Goal: Task Accomplishment & Management: Manage account settings

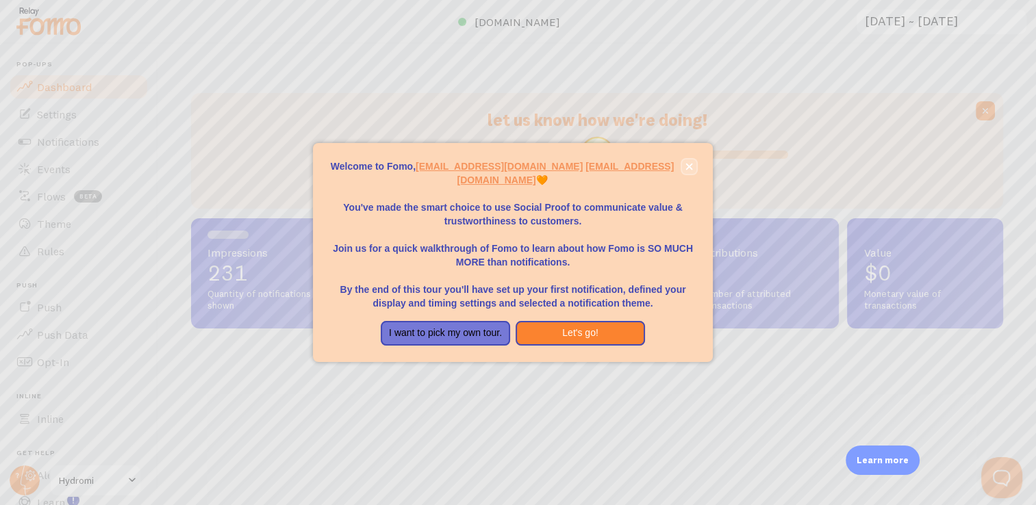
click at [693, 165] on button "close," at bounding box center [689, 166] width 14 height 14
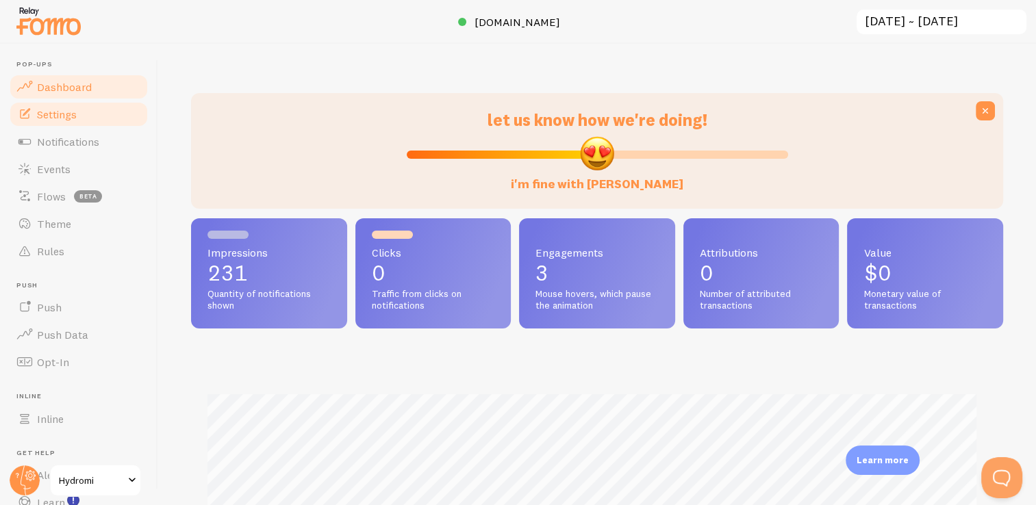
click at [53, 114] on span "Settings" at bounding box center [57, 114] width 40 height 14
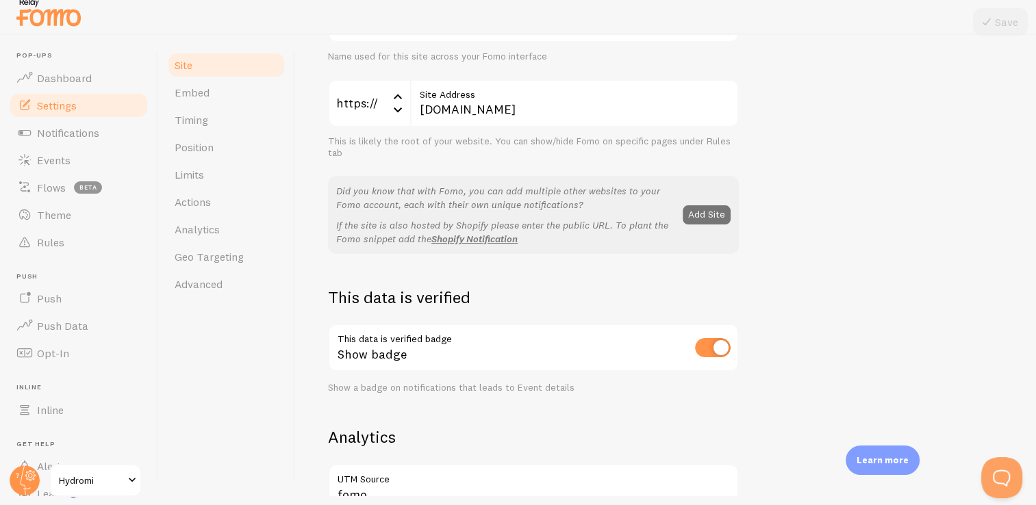
scroll to position [33, 0]
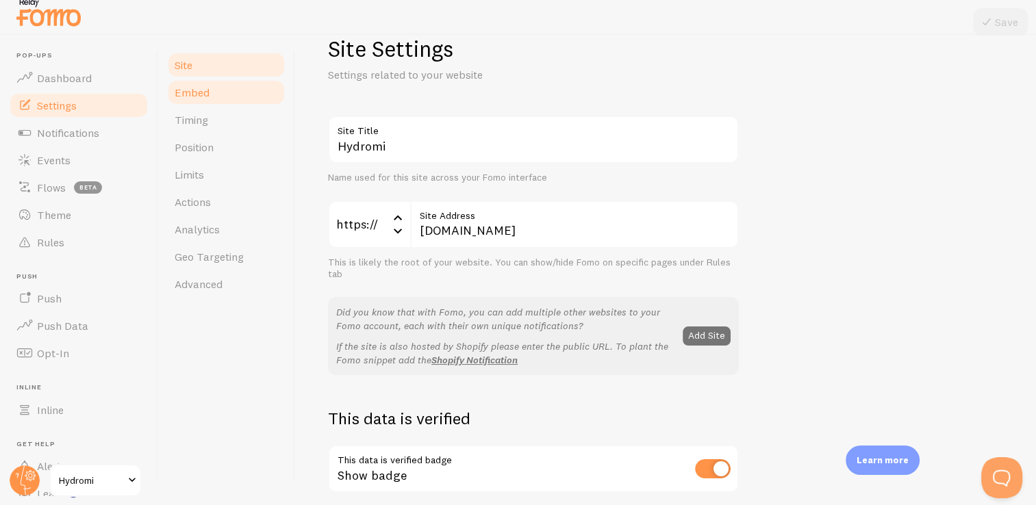
click at [201, 98] on span "Embed" at bounding box center [192, 93] width 35 height 14
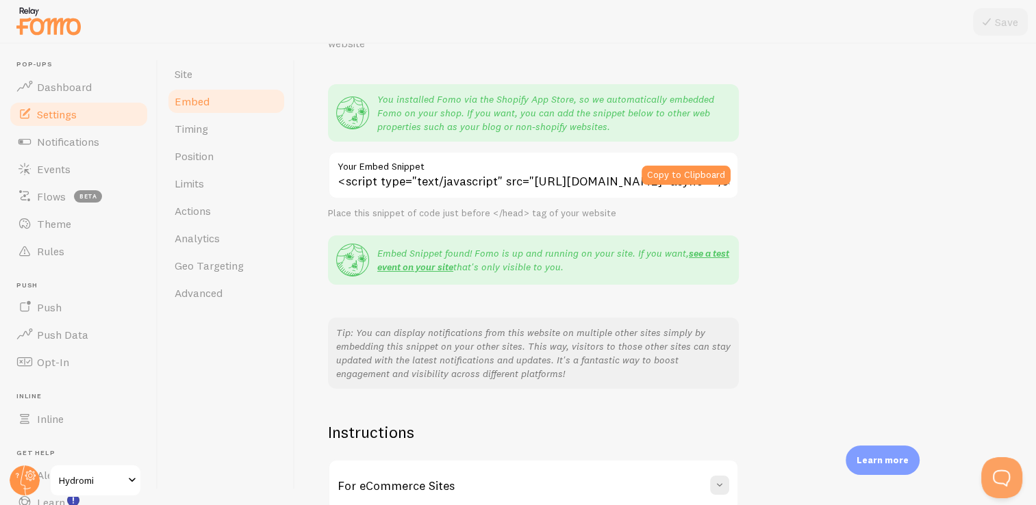
scroll to position [228, 0]
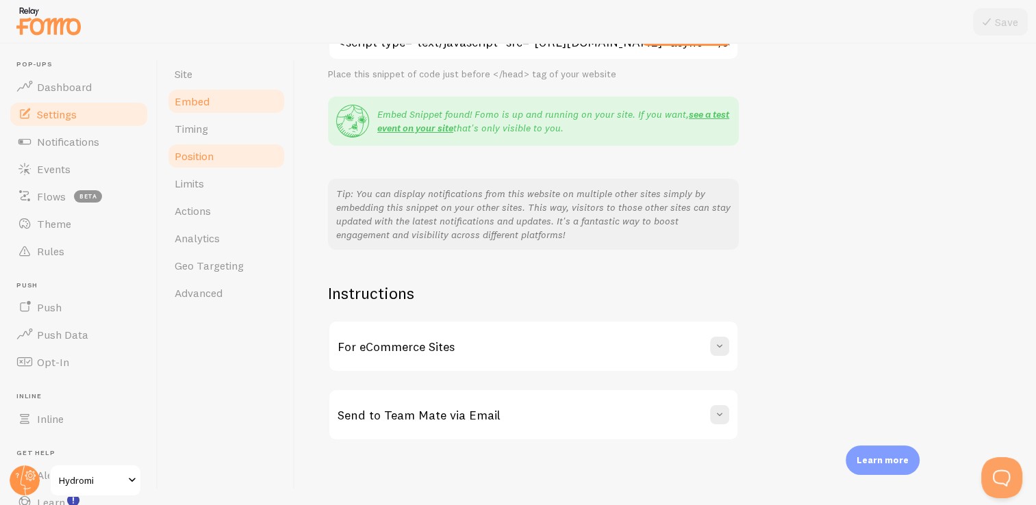
click at [198, 157] on span "Position" at bounding box center [194, 156] width 39 height 14
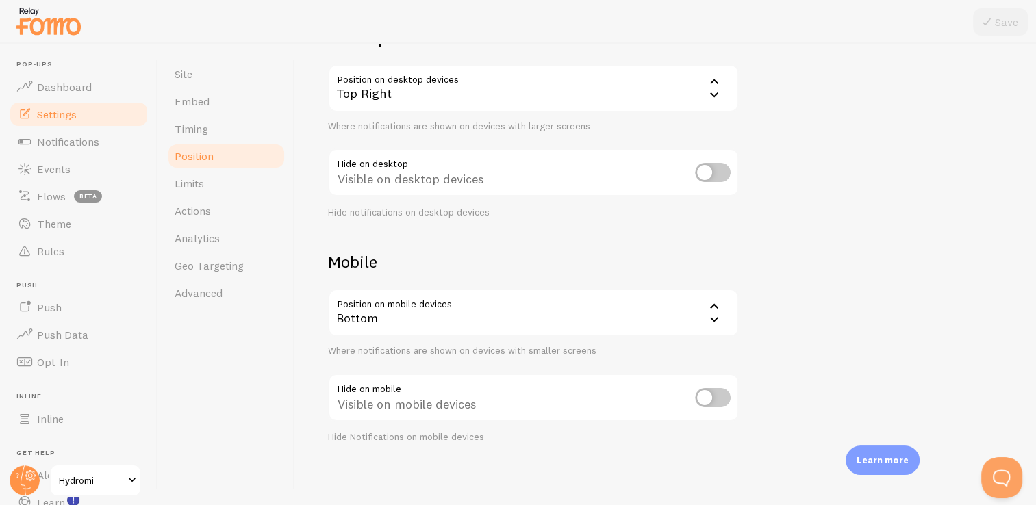
scroll to position [133, 0]
click at [203, 215] on span "Actions" at bounding box center [193, 211] width 36 height 14
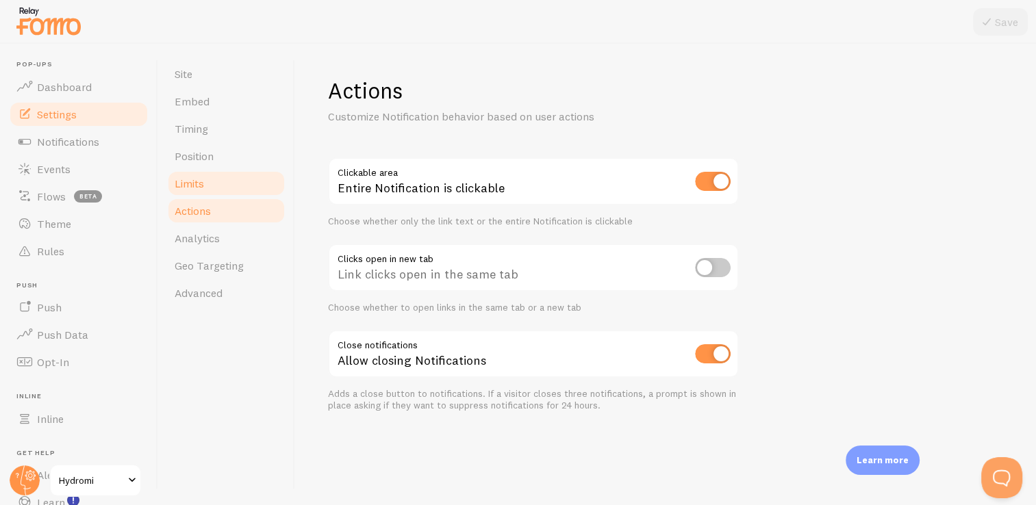
click at [212, 180] on link "Limits" at bounding box center [226, 183] width 120 height 27
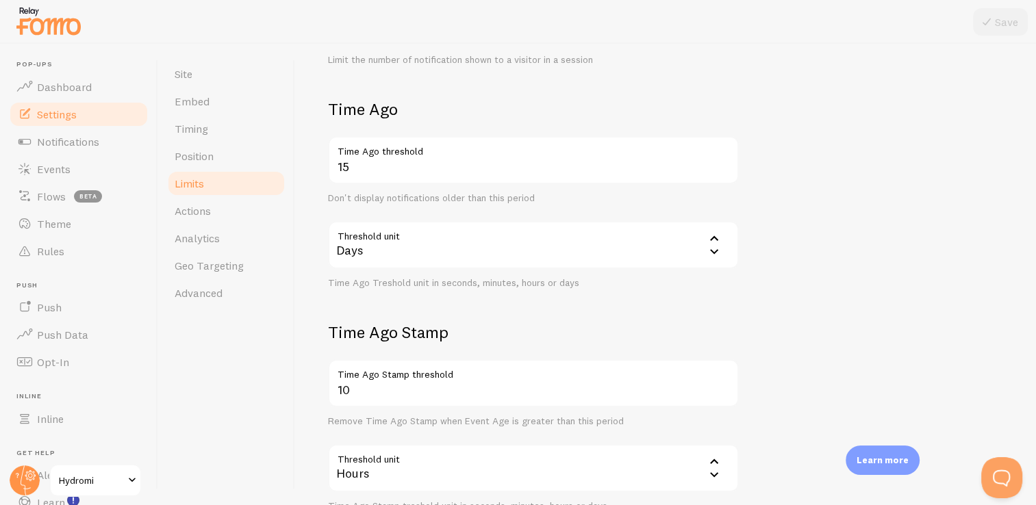
scroll to position [381, 0]
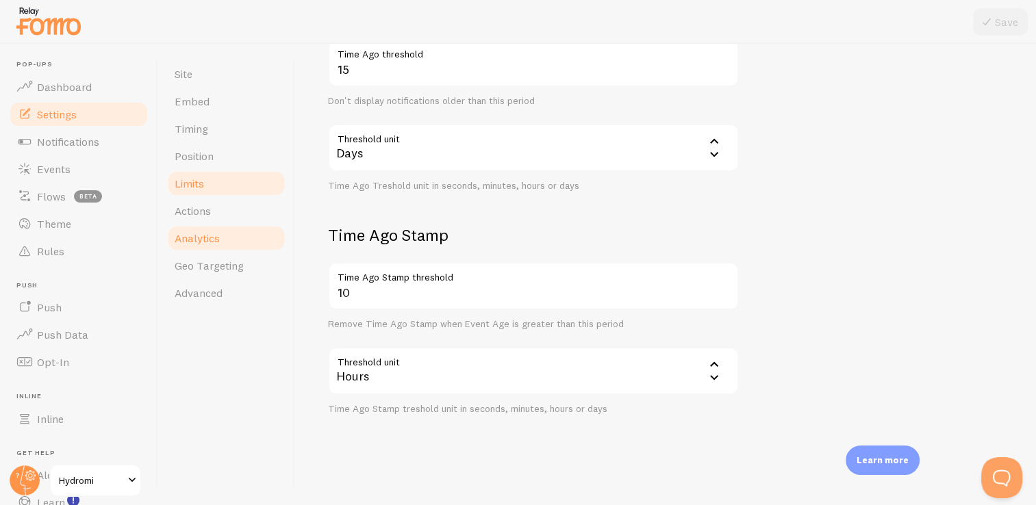
click at [200, 240] on span "Analytics" at bounding box center [197, 238] width 45 height 14
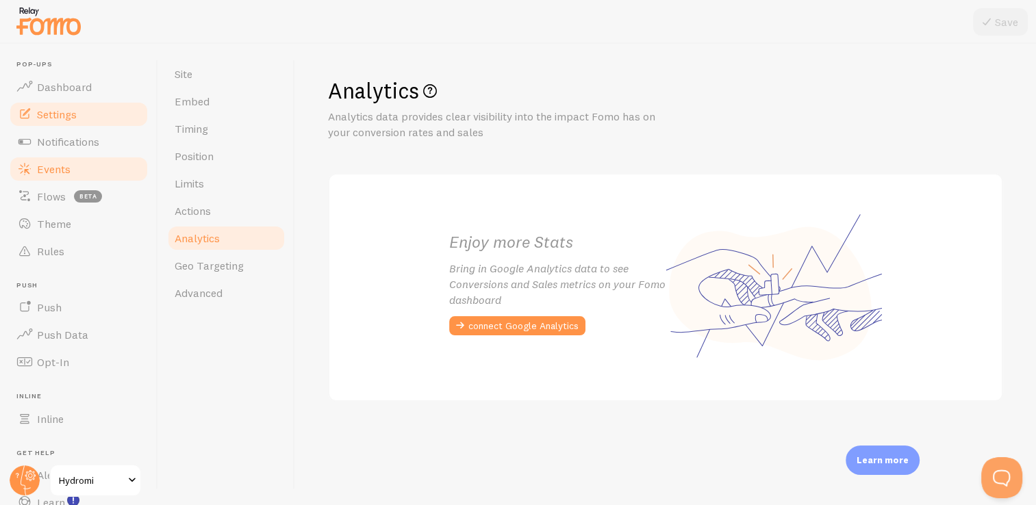
click at [60, 179] on link "Events" at bounding box center [78, 168] width 141 height 27
